Goal: Task Accomplishment & Management: Complete application form

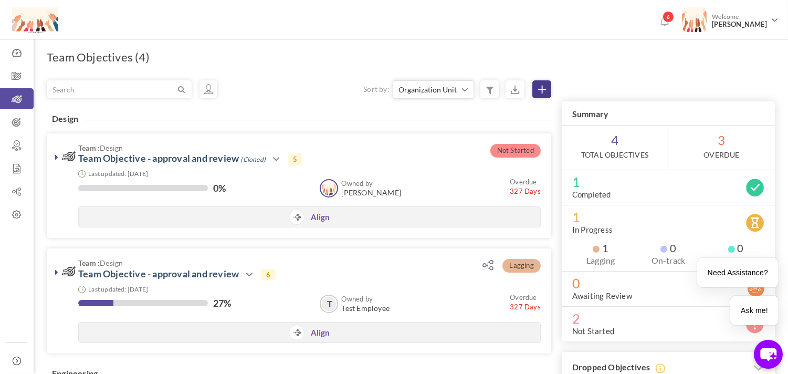
click at [539, 87] on icon at bounding box center [542, 90] width 8 height 8
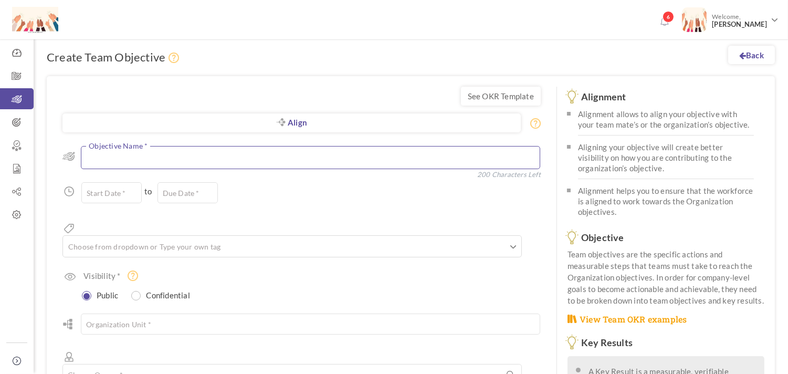
click at [149, 154] on textarea at bounding box center [310, 157] width 459 height 23
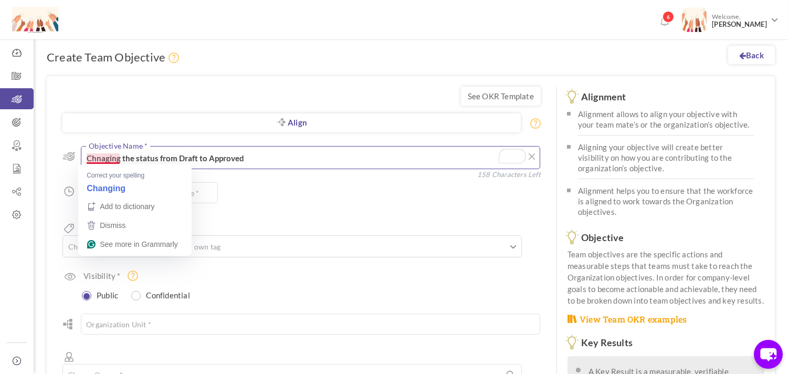
click at [100, 161] on textarea "Chnaging the status from Draft to Approved" at bounding box center [310, 157] width 459 height 23
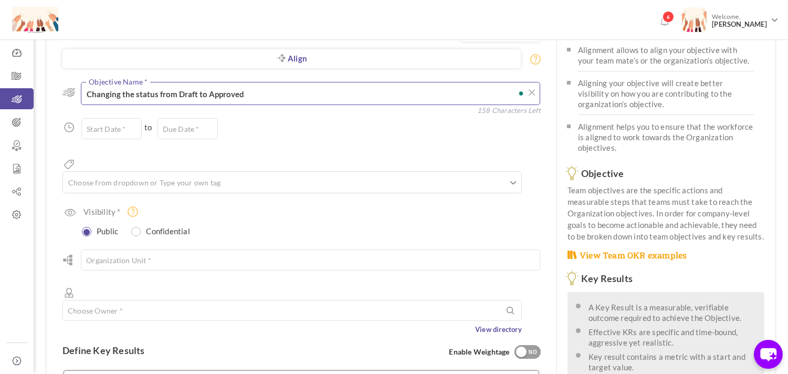
scroll to position [67, 0]
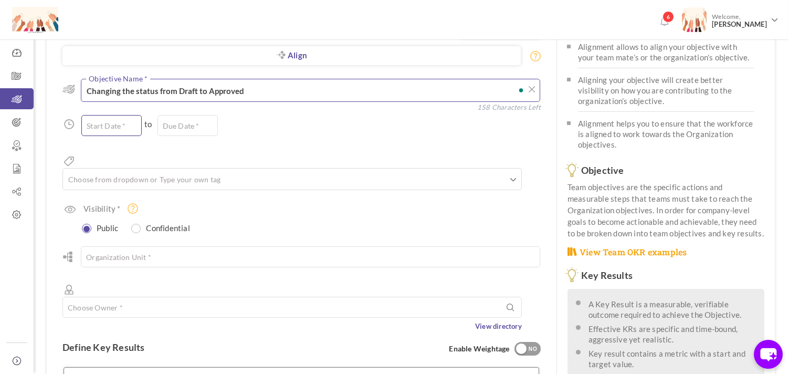
type textarea "Changing the status from Draft to Approved"
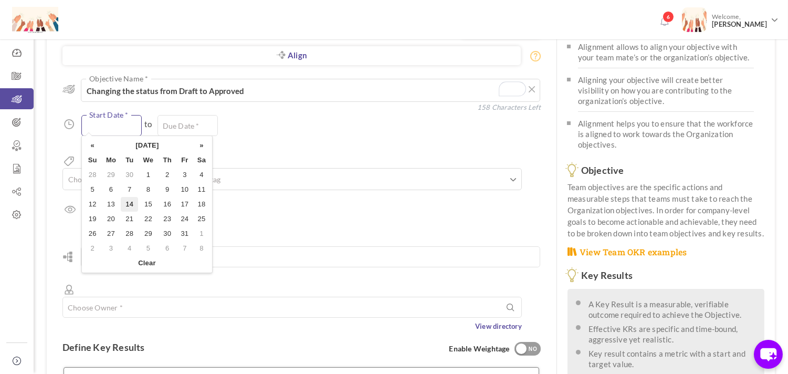
click at [108, 119] on input "text" at bounding box center [111, 125] width 60 height 21
click at [126, 143] on th "October 2025" at bounding box center [147, 145] width 92 height 15
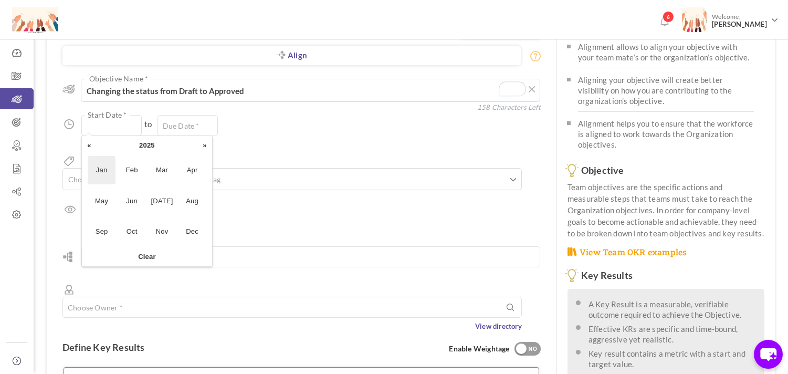
click at [109, 164] on span "Jan" at bounding box center [102, 170] width 28 height 28
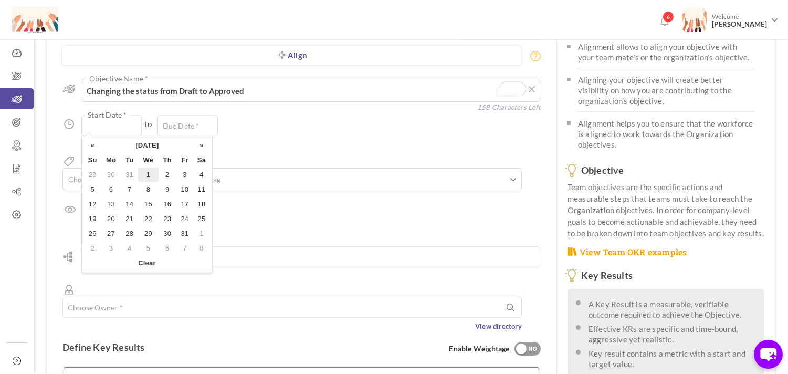
click at [147, 177] on td "1" at bounding box center [148, 174] width 20 height 15
type input "01-Jan-2025"
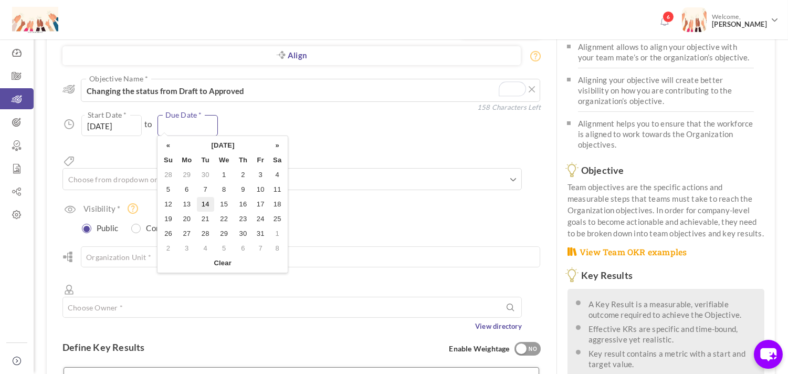
click at [173, 124] on input "text" at bounding box center [187, 125] width 60 height 21
click at [208, 140] on th "October 2025" at bounding box center [223, 145] width 92 height 15
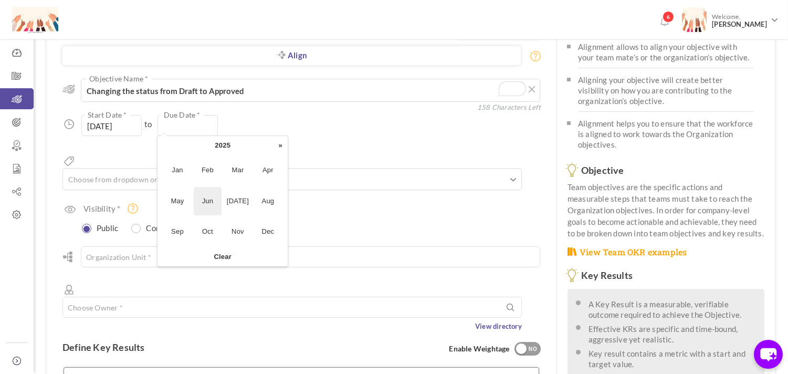
click at [213, 197] on span "Jun" at bounding box center [208, 201] width 28 height 28
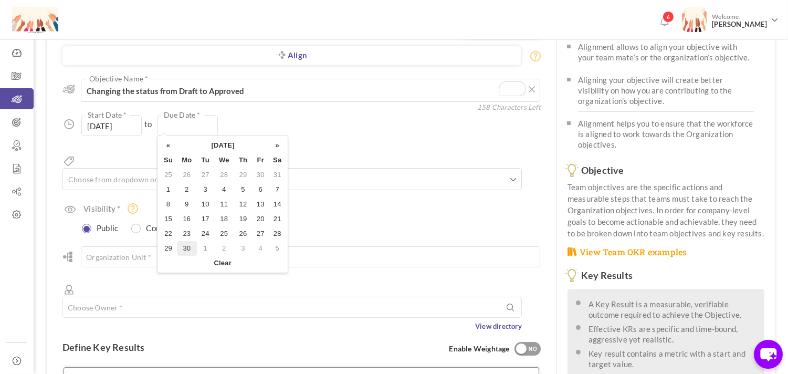
click at [193, 243] on td "30" at bounding box center [187, 248] width 20 height 15
click at [181, 128] on input "30-Jun-2025" at bounding box center [187, 125] width 60 height 21
click at [217, 149] on th "June 2025" at bounding box center [223, 145] width 92 height 15
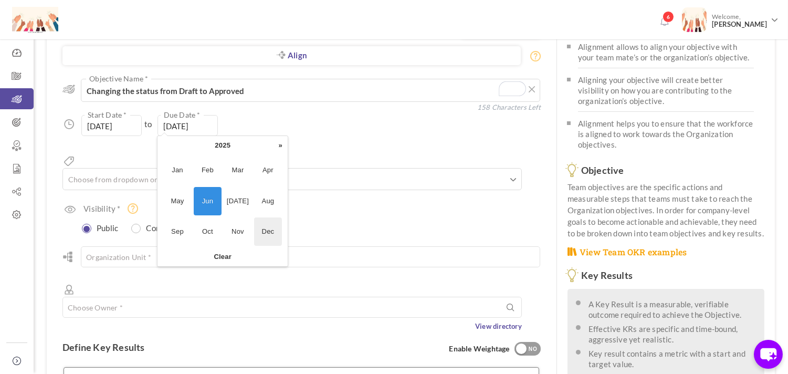
click at [270, 234] on span "Dec" at bounding box center [268, 231] width 28 height 28
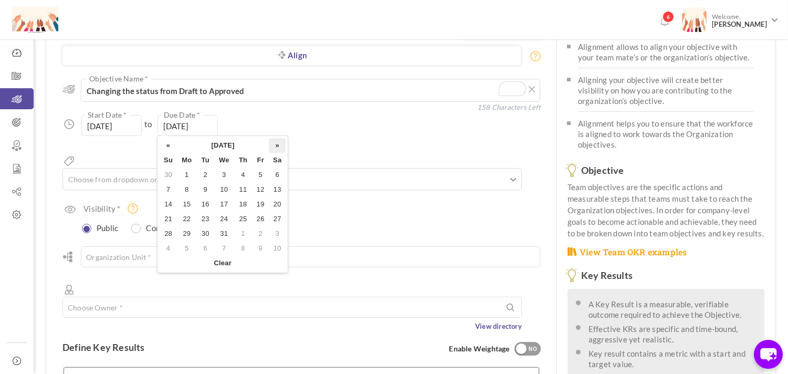
click at [277, 150] on th "»" at bounding box center [277, 145] width 17 height 15
click at [242, 234] on td "30" at bounding box center [243, 233] width 18 height 15
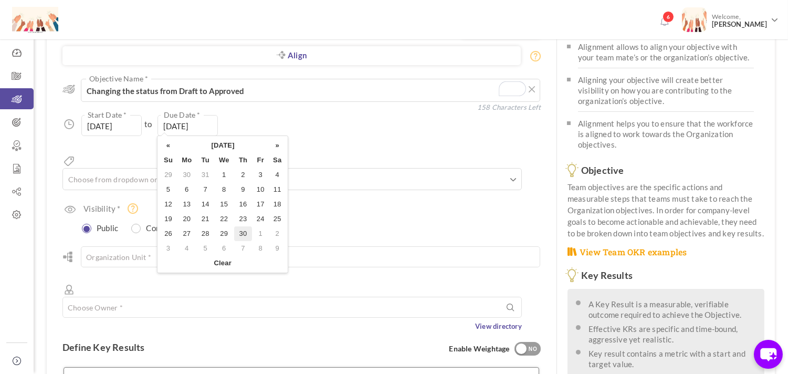
type input "[DATE]"
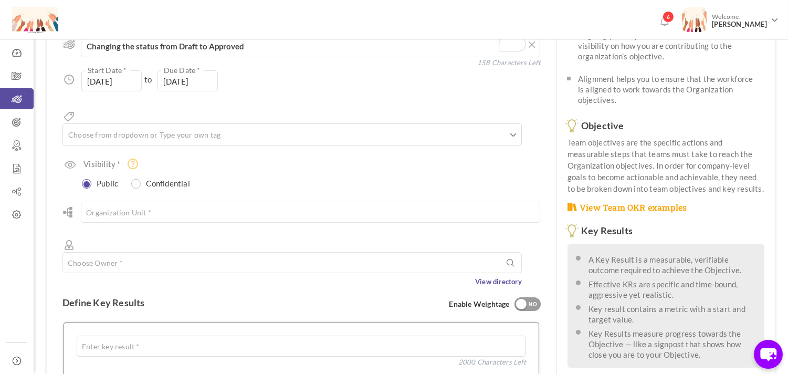
scroll to position [112, 0]
click at [113, 127] on input "text" at bounding box center [119, 134] width 105 height 14
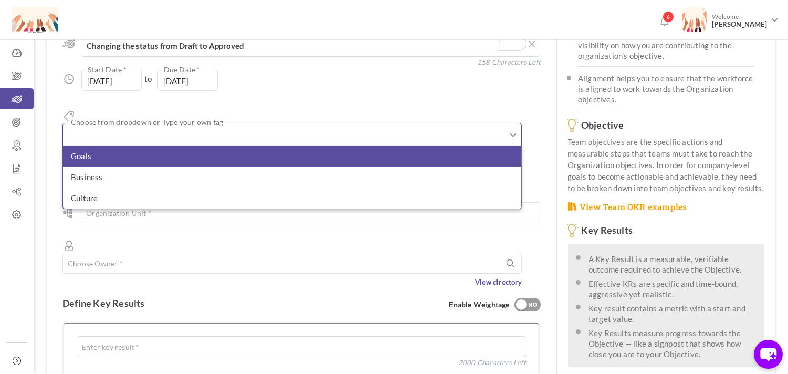
click at [113, 145] on li "Goals" at bounding box center [292, 155] width 458 height 21
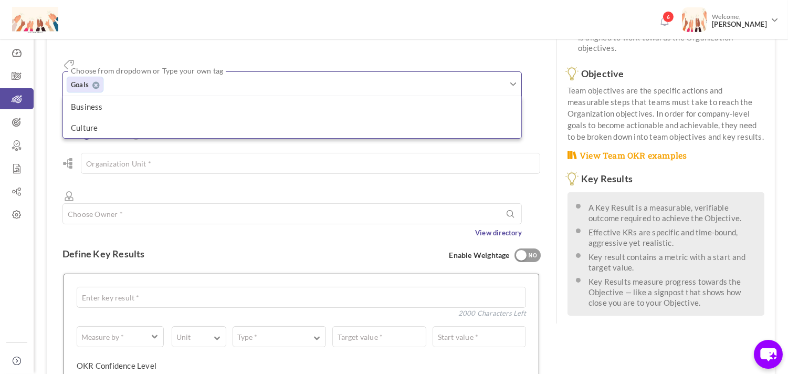
click at [63, 125] on div "Align Objective All Company Team Choose Objective Changing the status from Draf…" at bounding box center [301, 104] width 478 height 267
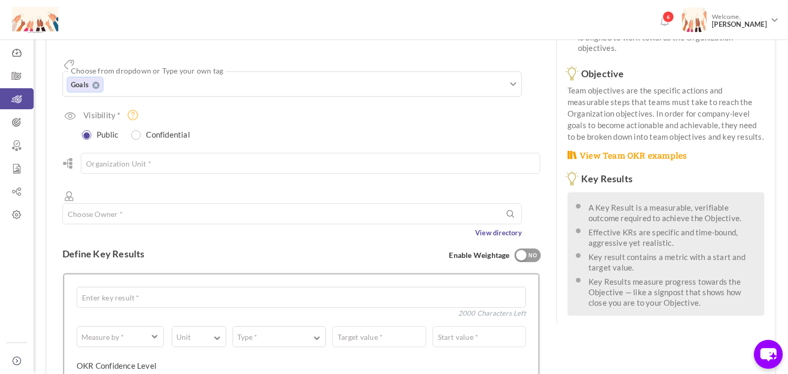
scroll to position [179, 0]
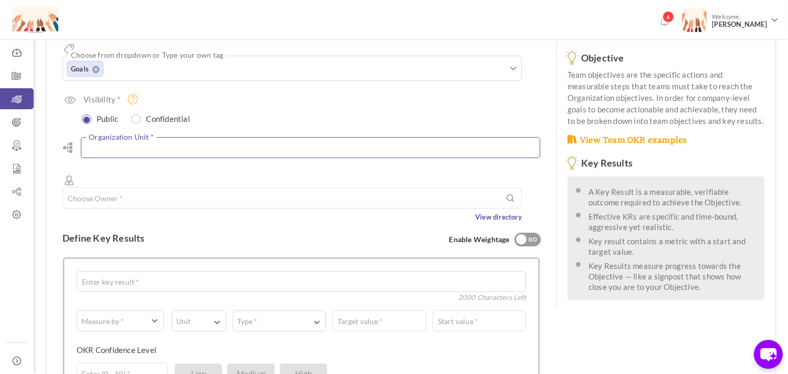
click at [107, 137] on input "text" at bounding box center [310, 147] width 459 height 21
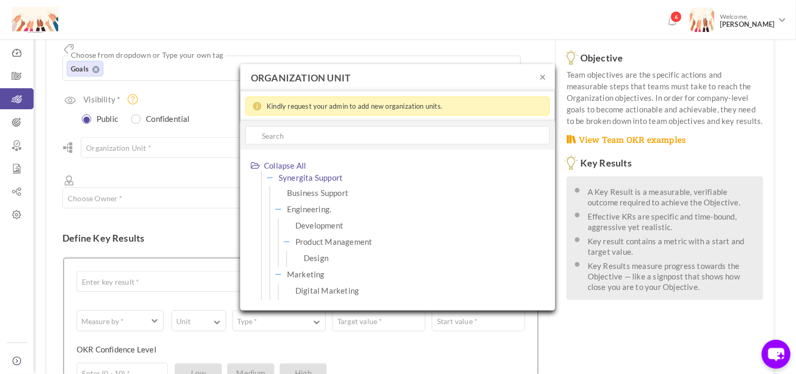
click at [295, 180] on span "Synergita Support" at bounding box center [311, 178] width 64 height 14
type input "Synergita Support"
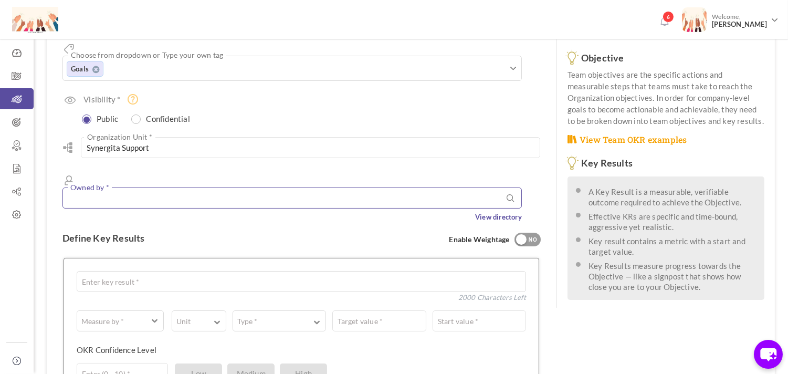
click at [153, 187] on input "text" at bounding box center [291, 197] width 459 height 21
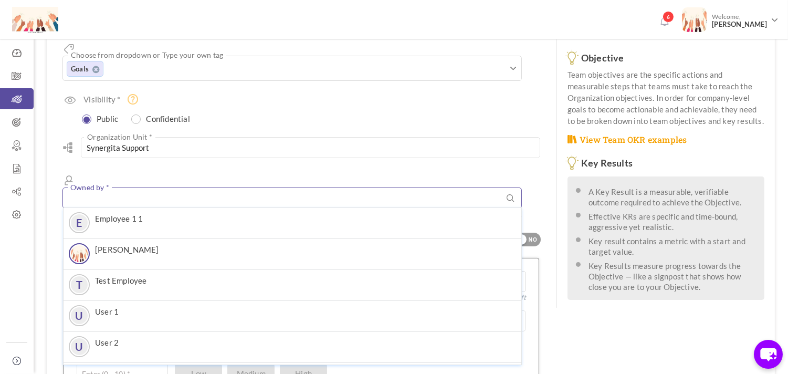
click at [145, 187] on input "text" at bounding box center [291, 197] width 459 height 21
click at [129, 187] on input "text" at bounding box center [291, 197] width 459 height 21
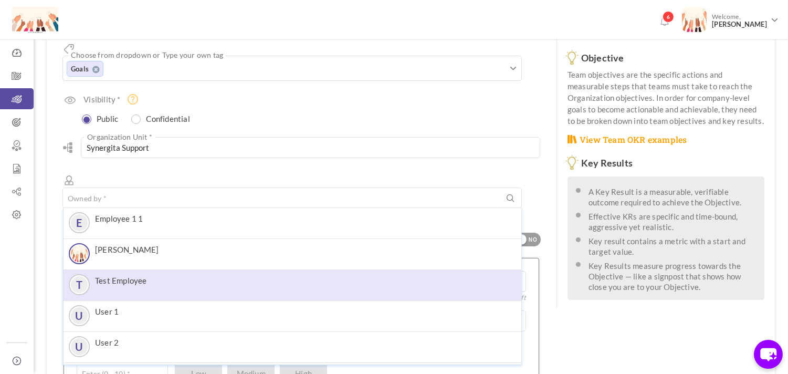
click at [147, 275] on label "Test Employee" at bounding box center [121, 279] width 52 height 9
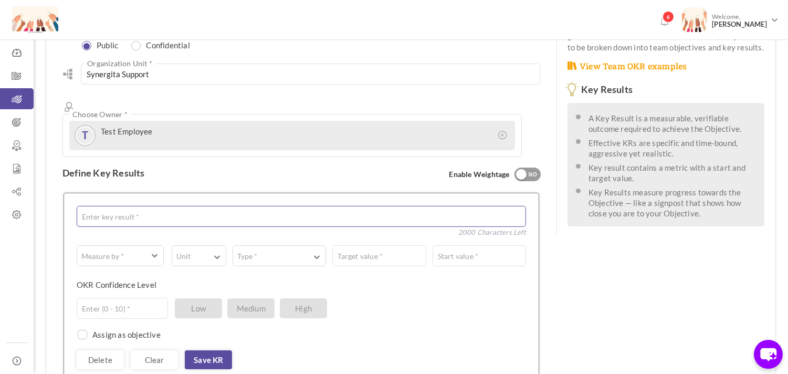
scroll to position [256, 0]
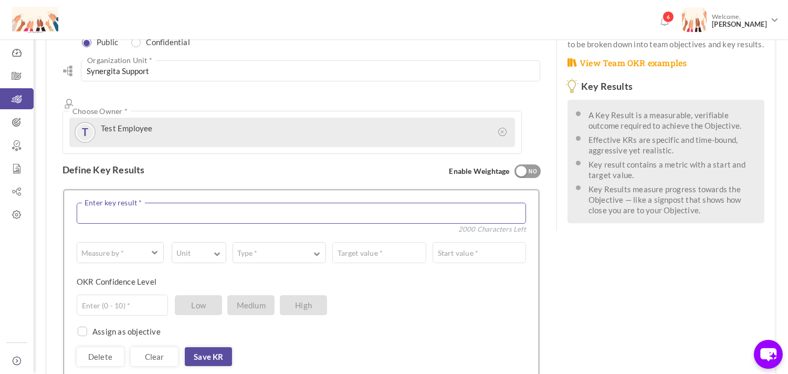
click at [124, 203] on textarea at bounding box center [301, 213] width 449 height 21
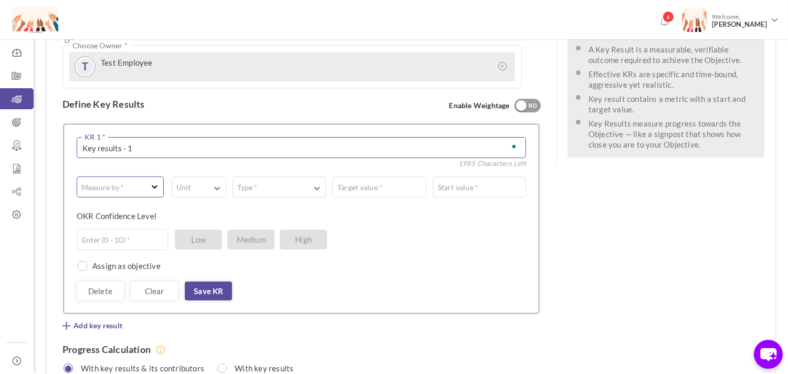
type textarea "Key results - 1"
click at [130, 182] on span "button" at bounding box center [114, 187] width 65 height 10
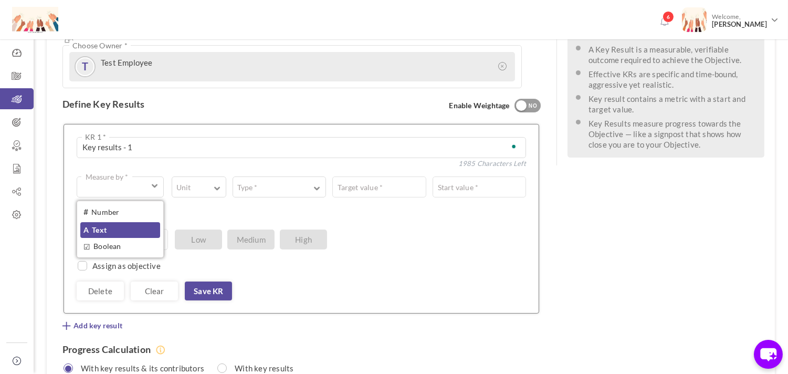
click at [137, 222] on link "A Text" at bounding box center [120, 230] width 80 height 16
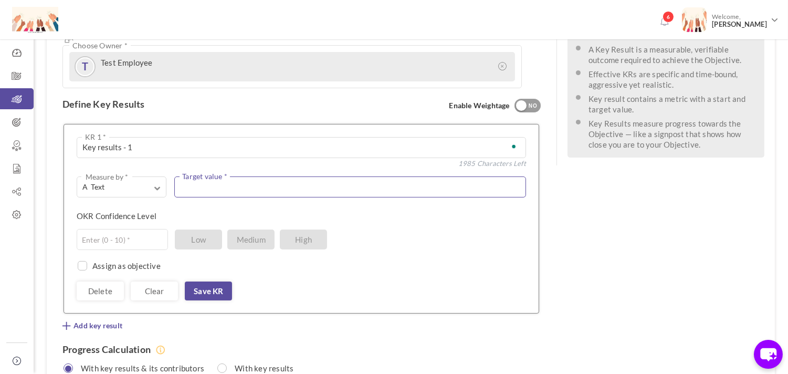
click at [195, 176] on textarea at bounding box center [350, 186] width 352 height 21
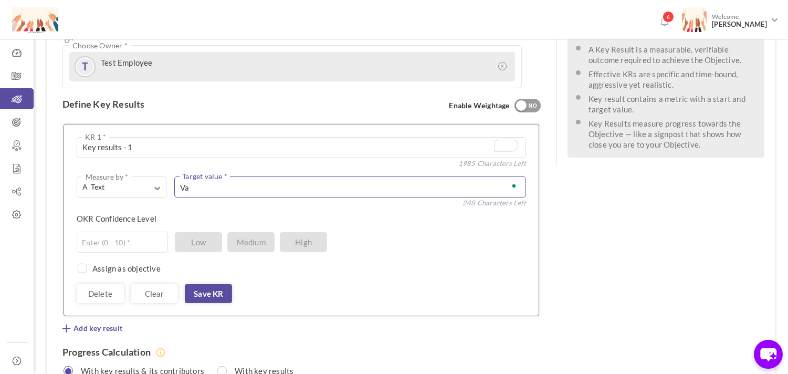
type textarea "V"
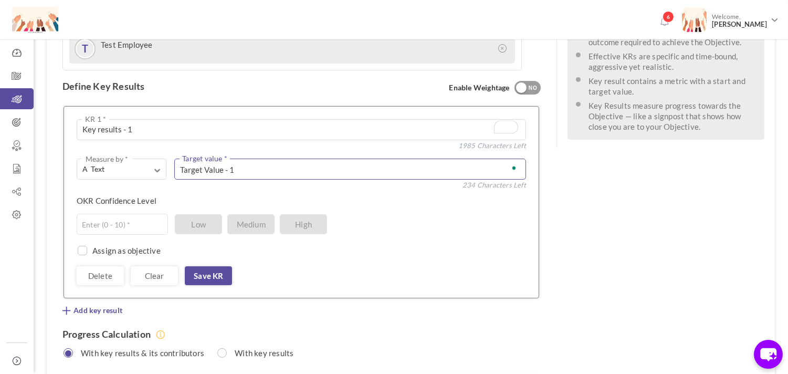
scroll to position [343, 0]
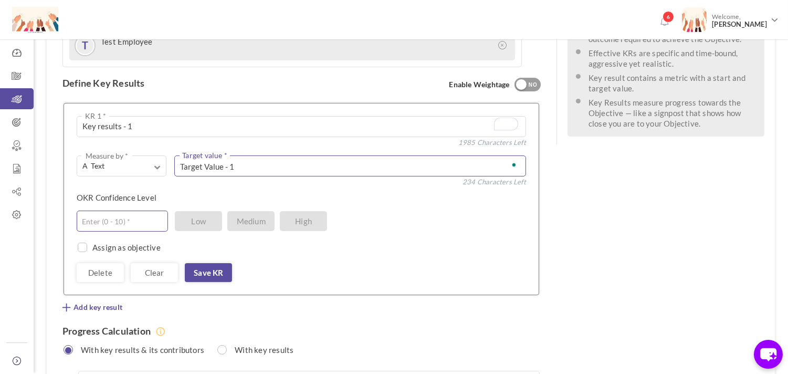
type textarea "Target Value - 1"
click at [140, 210] on input "text" at bounding box center [122, 220] width 91 height 21
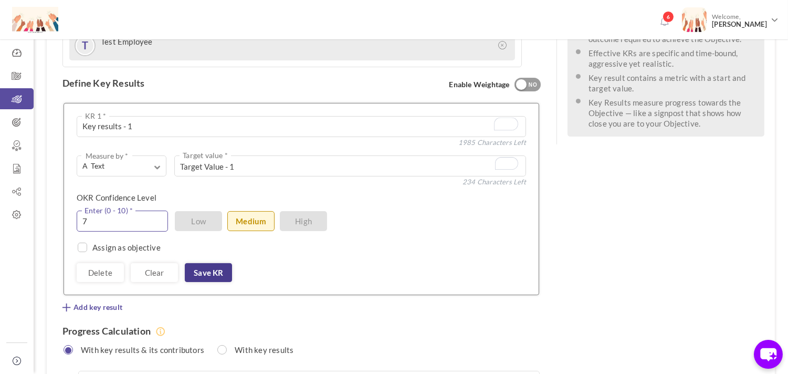
type input "7"
click at [200, 263] on link "Save KR" at bounding box center [208, 272] width 47 height 19
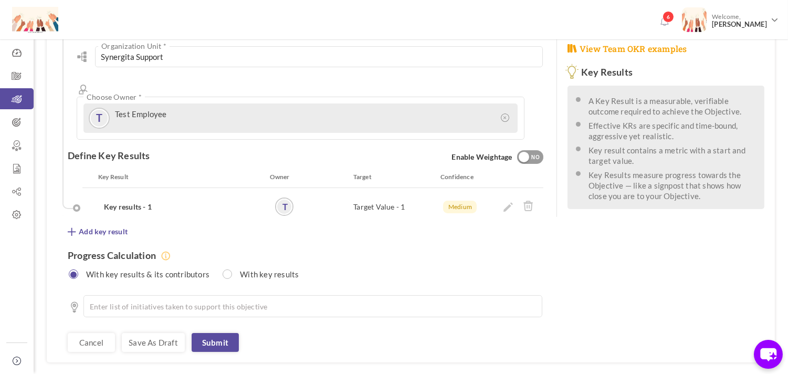
scroll to position [270, 0]
click at [171, 333] on link "Save as draft" at bounding box center [153, 342] width 63 height 19
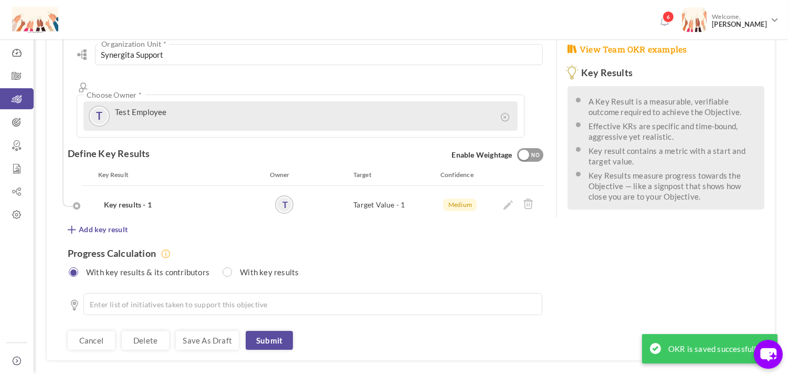
scroll to position [0, 0]
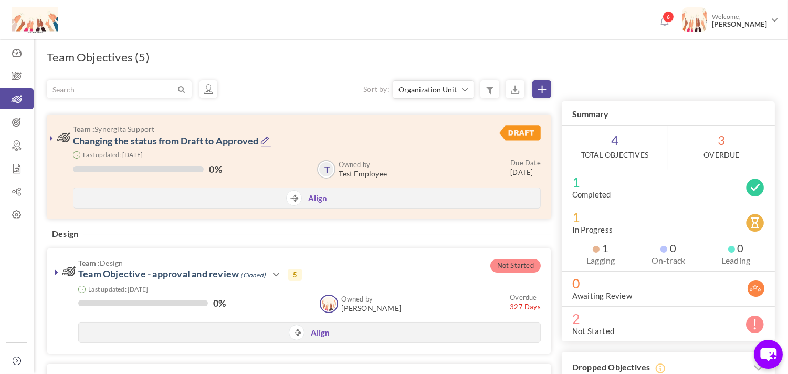
drag, startPoint x: 296, startPoint y: 149, endPoint x: 272, endPoint y: 82, distance: 71.1
click at [272, 82] on div "Sort by: Organization Unit Owned by Due Date % of completion Status Organizatio…" at bounding box center [299, 89] width 504 height 18
drag, startPoint x: 70, startPoint y: 144, endPoint x: 274, endPoint y: 136, distance: 204.3
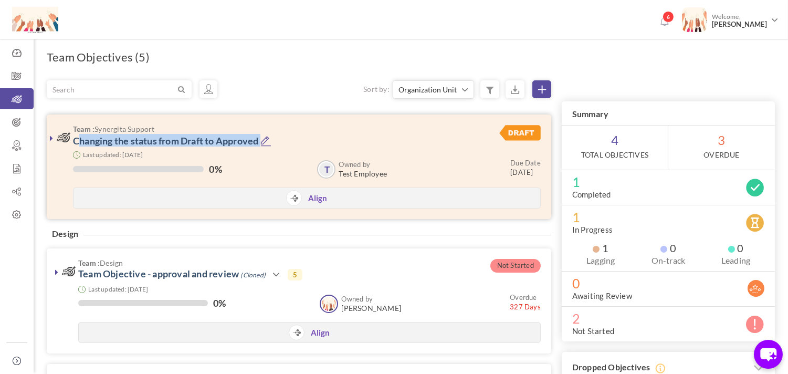
click at [274, 136] on h3 "Team : Synergita Support Changing the status from Draft to Approved" at bounding box center [254, 136] width 394 height 22
copy h3 "Changing the status from Draft to Approved"
click at [197, 144] on link "Changing the status from Draft to Approved" at bounding box center [165, 141] width 185 height 12
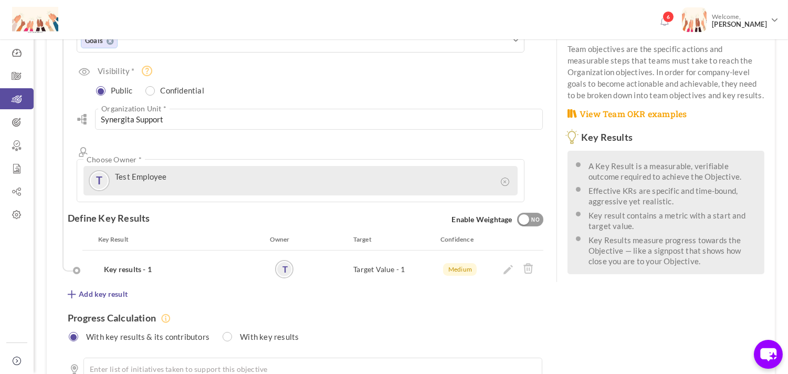
scroll to position [284, 0]
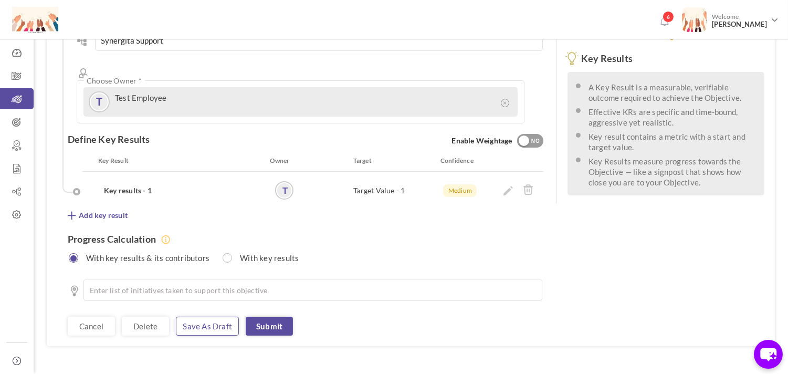
click at [228, 316] on link "Save as draft" at bounding box center [207, 325] width 63 height 19
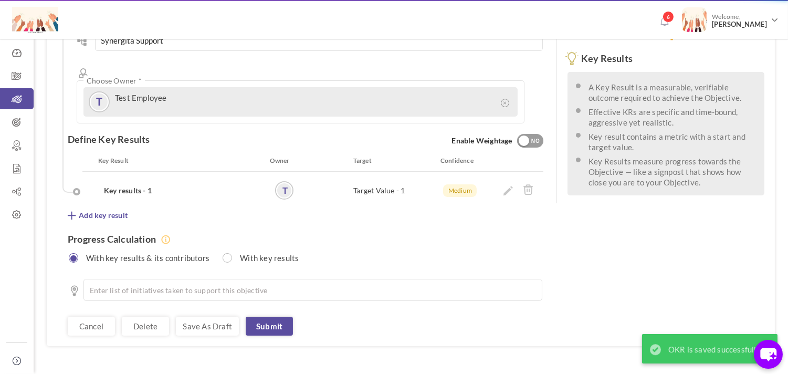
scroll to position [0, 0]
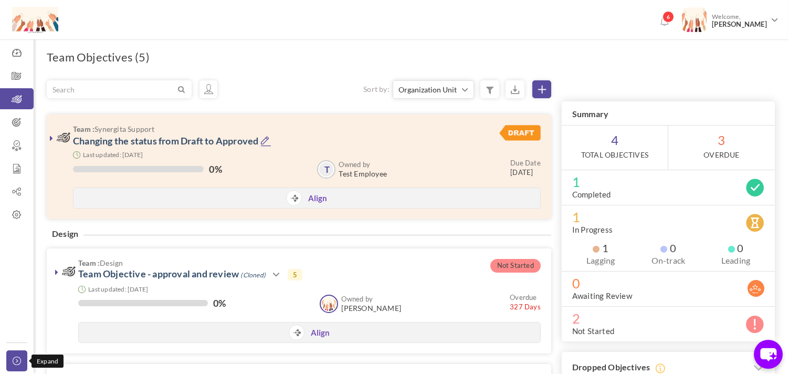
click at [17, 353] on link "Collapse" at bounding box center [16, 360] width 21 height 21
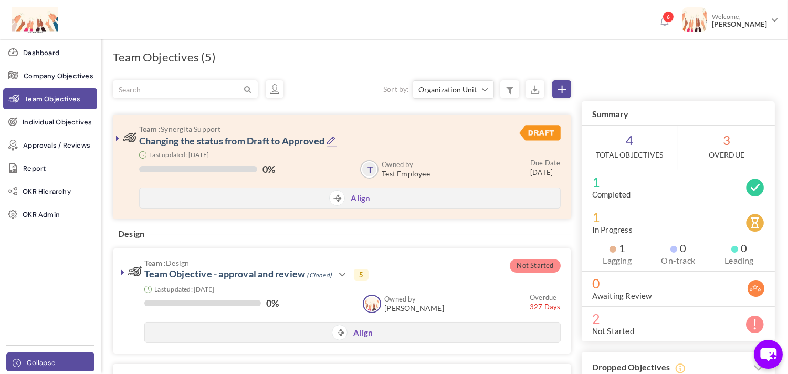
click at [17, 363] on icon at bounding box center [19, 362] width 13 height 8
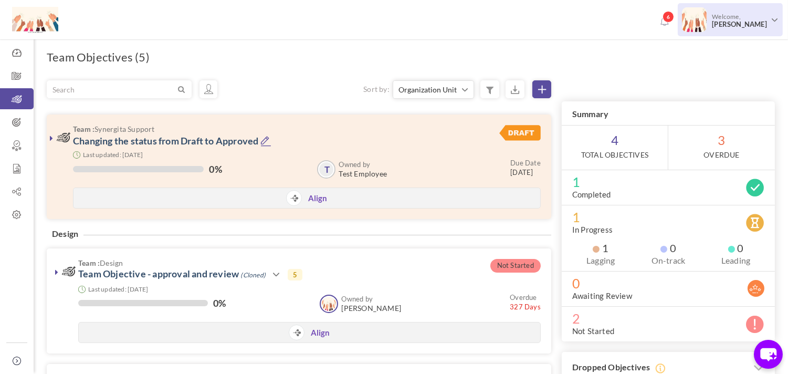
click at [720, 23] on span "[PERSON_NAME]" at bounding box center [739, 24] width 55 height 8
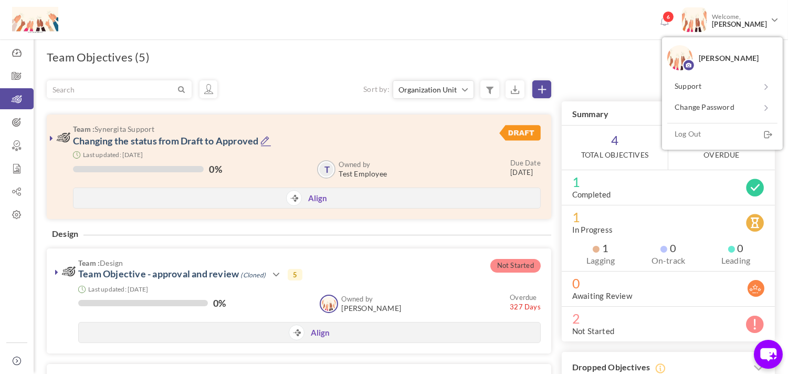
click at [574, 39] on div "6 Welcome, [PERSON_NAME]" at bounding box center [394, 19] width 788 height 39
click at [223, 25] on div "6 Welcome, [PERSON_NAME]" at bounding box center [394, 18] width 788 height 36
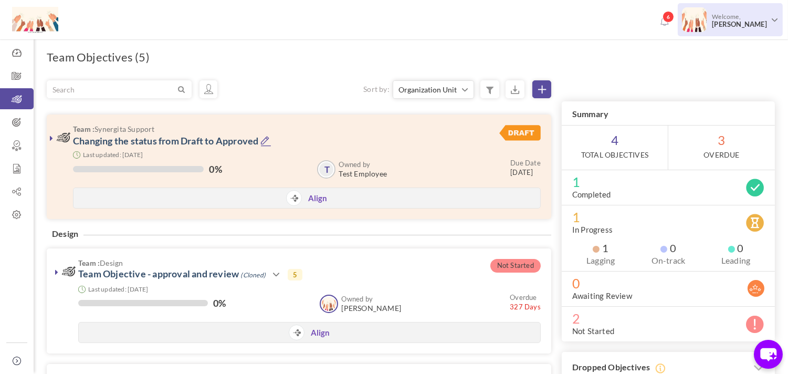
click at [726, 21] on span "[PERSON_NAME]" at bounding box center [739, 24] width 55 height 8
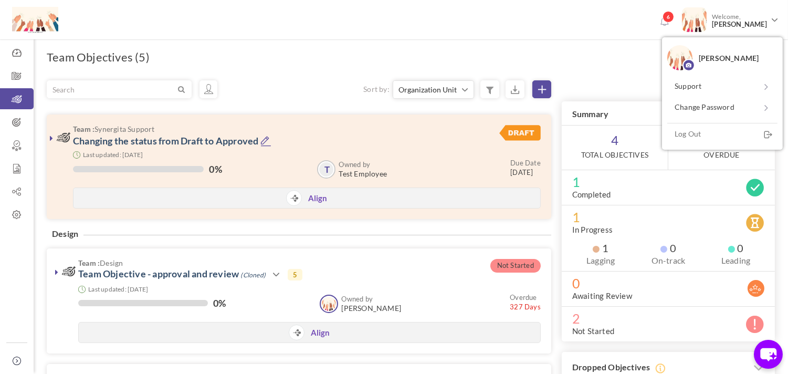
click at [499, 38] on div "6 Welcome, [PERSON_NAME]" at bounding box center [394, 19] width 788 height 39
click at [324, 25] on div "6 Welcome, [PERSON_NAME]" at bounding box center [394, 18] width 788 height 36
click at [261, 37] on div "6 Welcome, [PERSON_NAME]" at bounding box center [394, 19] width 788 height 39
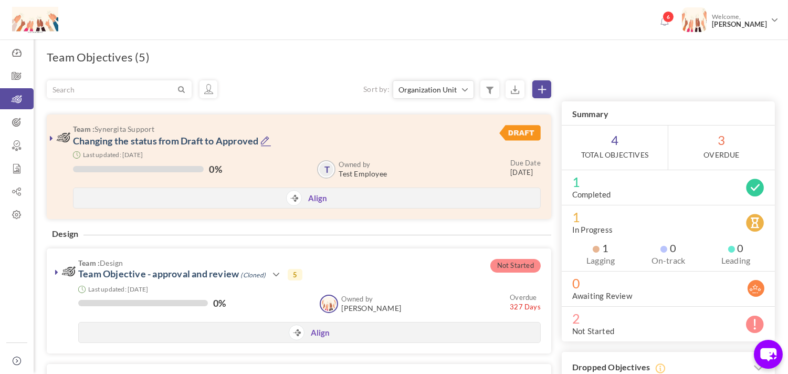
click at [739, 27] on span "[PERSON_NAME]" at bounding box center [739, 24] width 55 height 8
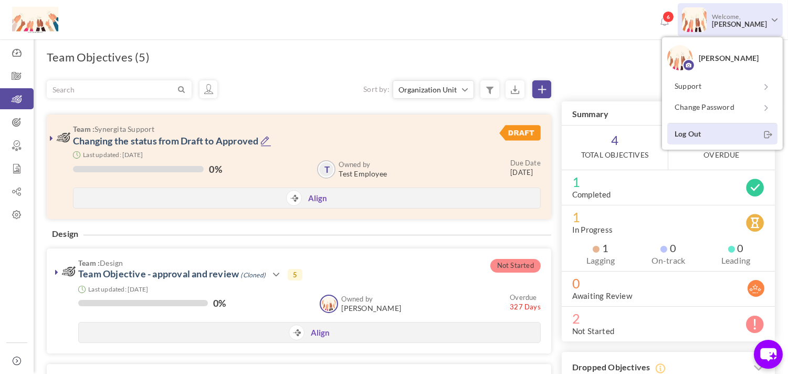
click at [727, 126] on link "Log Out" at bounding box center [722, 134] width 110 height 22
